Goal: Task Accomplishment & Management: Use online tool/utility

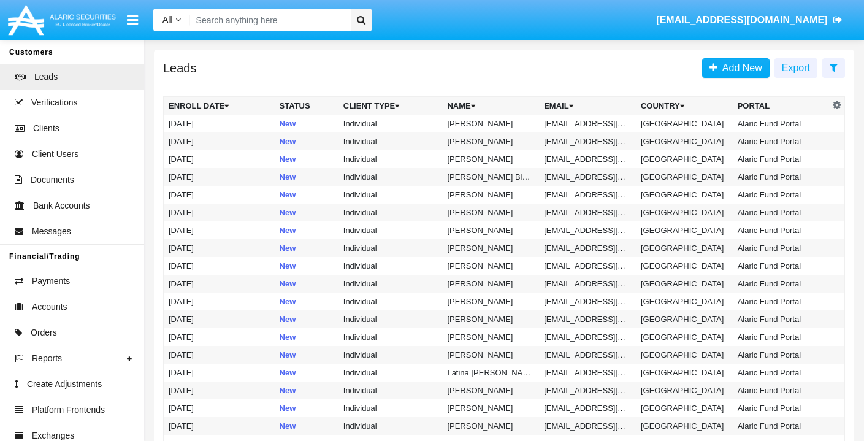
click at [270, 25] on input "Search" at bounding box center [268, 20] width 157 height 23
paste input "Tester12345*"
type input "Tester12345*"
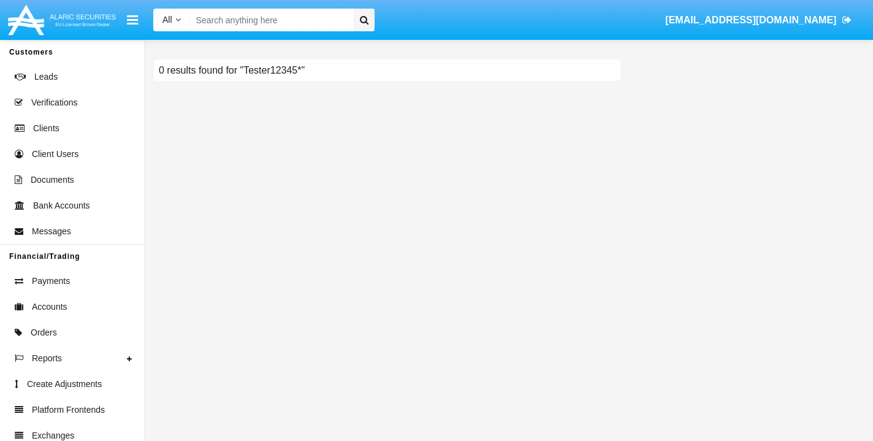
click at [308, 17] on input "Search" at bounding box center [270, 20] width 160 height 23
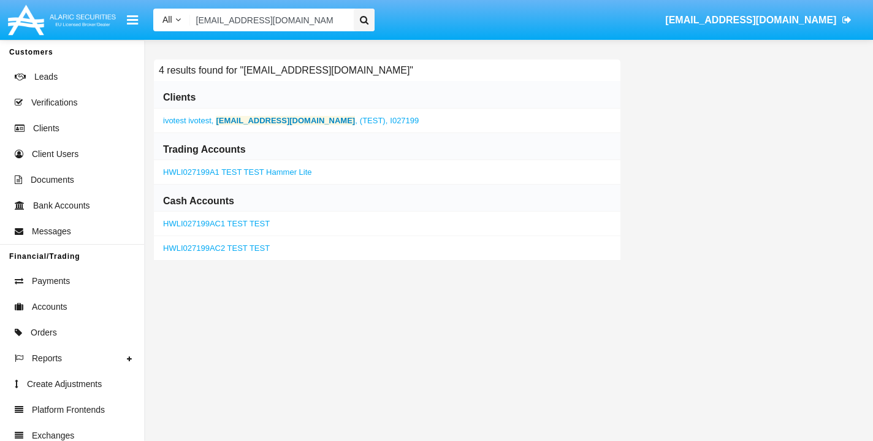
type input "[EMAIL_ADDRESS][DOMAIN_NAME]"
click at [245, 116] on b "[EMAIL_ADDRESS][DOMAIN_NAME]" at bounding box center [285, 120] width 139 height 9
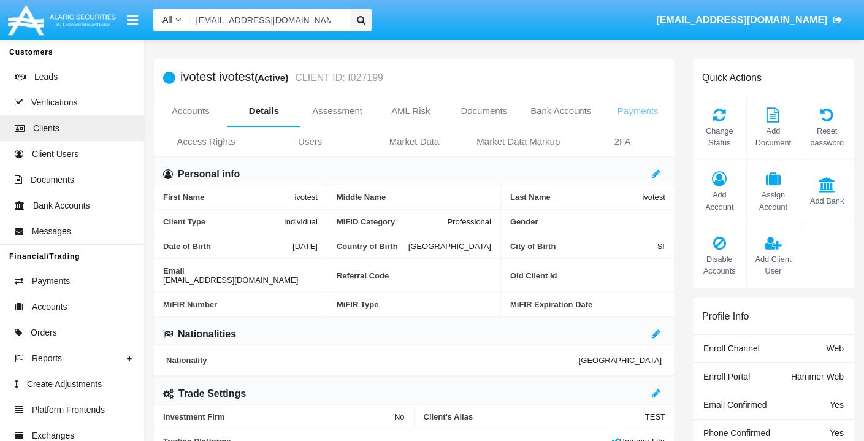
click at [647, 114] on link "Payments" at bounding box center [638, 110] width 74 height 29
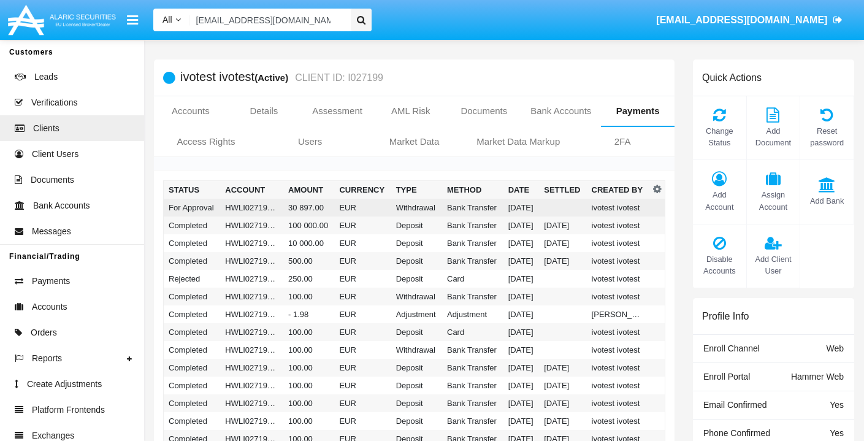
click at [471, 211] on td "Bank Transfer" at bounding box center [472, 208] width 61 height 18
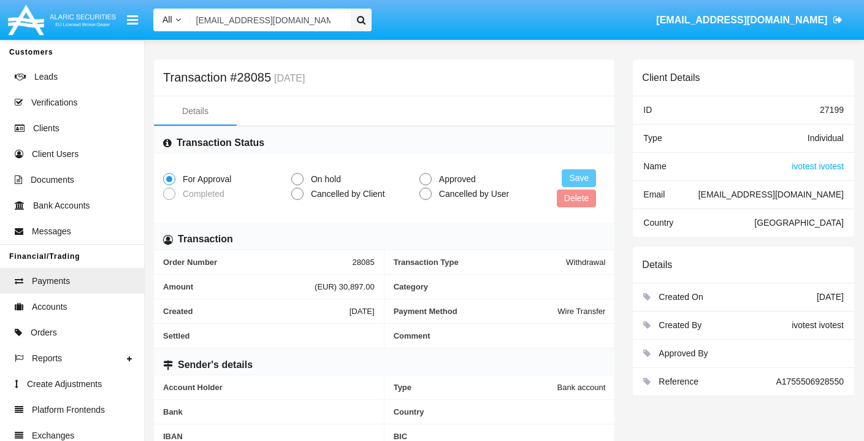
click at [428, 178] on span at bounding box center [425, 179] width 12 height 12
click at [425, 185] on input "Approved" at bounding box center [425, 185] width 1 height 1
radio input "true"
click at [574, 173] on button "Save" at bounding box center [578, 178] width 34 height 18
